Goal: Transaction & Acquisition: Purchase product/service

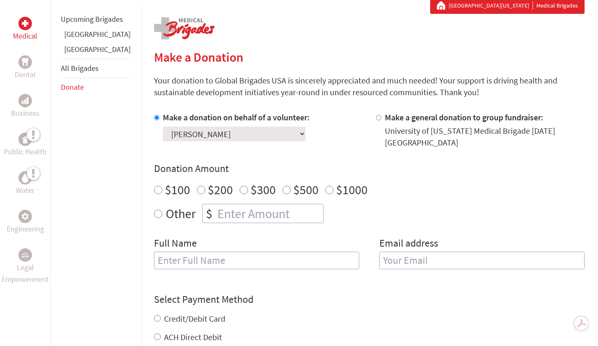
scroll to position [169, 0]
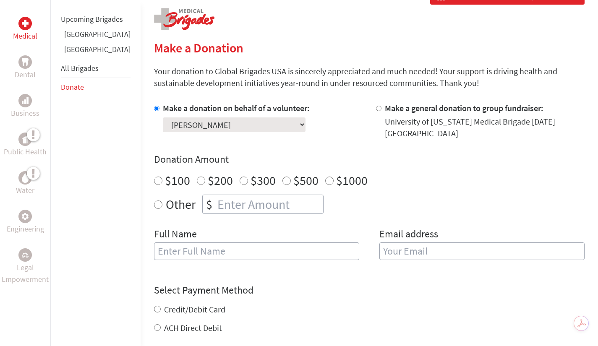
radio input "true"
click at [229, 206] on input "number" at bounding box center [269, 204] width 107 height 18
type input "2100"
click at [208, 256] on input "text" at bounding box center [256, 251] width 205 height 18
type input "[PERSON_NAME]"
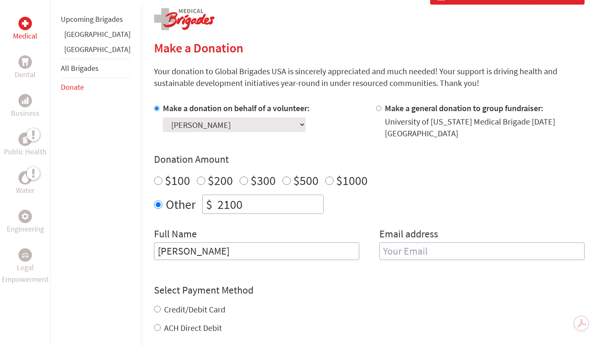
type input "[EMAIL_ADDRESS][DOMAIN_NAME]"
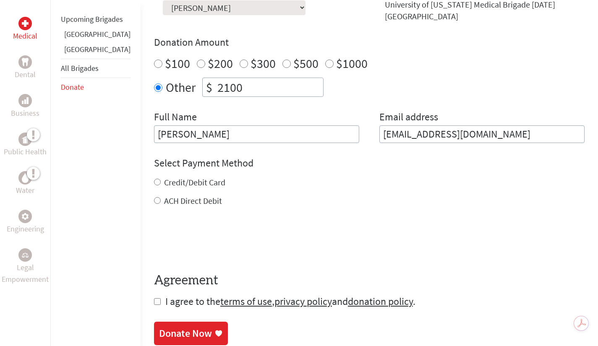
scroll to position [318, 0]
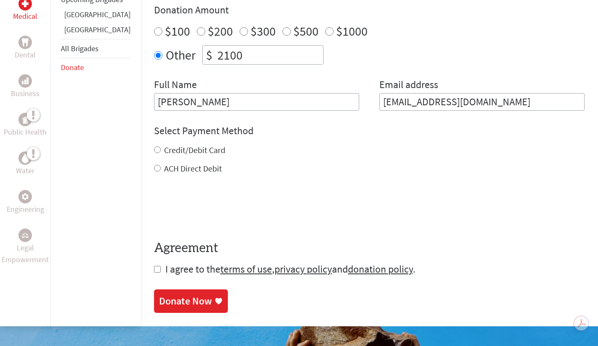
click at [154, 152] on input "Credit/Debit Card" at bounding box center [157, 149] width 7 height 7
radio input "true"
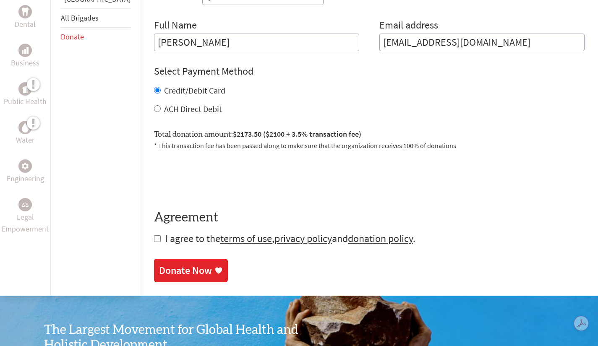
scroll to position [379, 0]
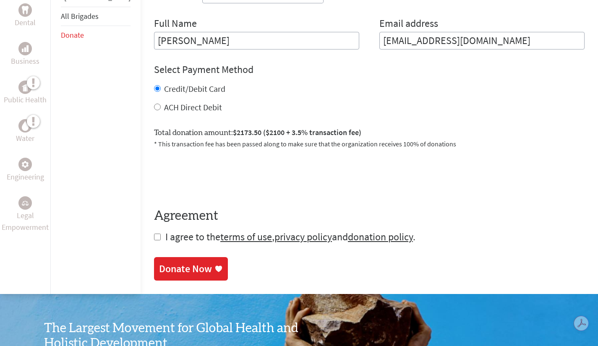
click at [154, 238] on input "checkbox" at bounding box center [157, 237] width 7 height 7
checkbox input "true"
click at [172, 268] on div "Donate Now" at bounding box center [185, 268] width 53 height 13
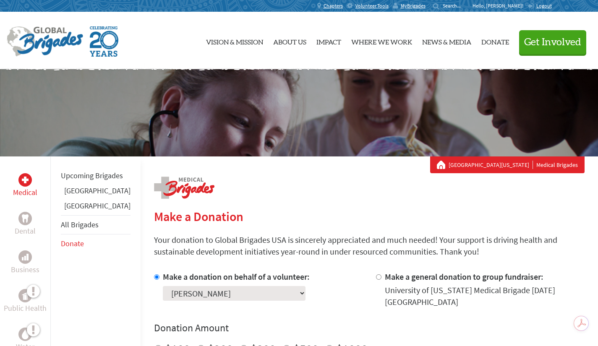
scroll to position [14, 0]
